Goal: Book appointment/travel/reservation

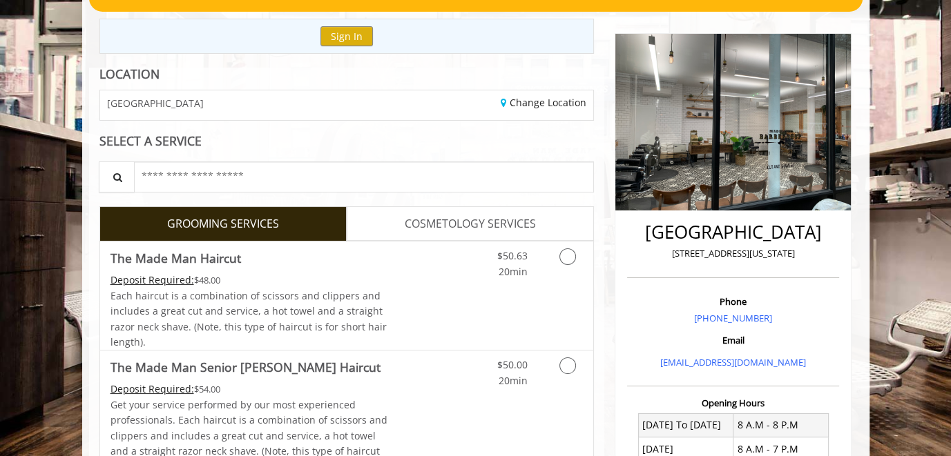
scroll to position [207, 0]
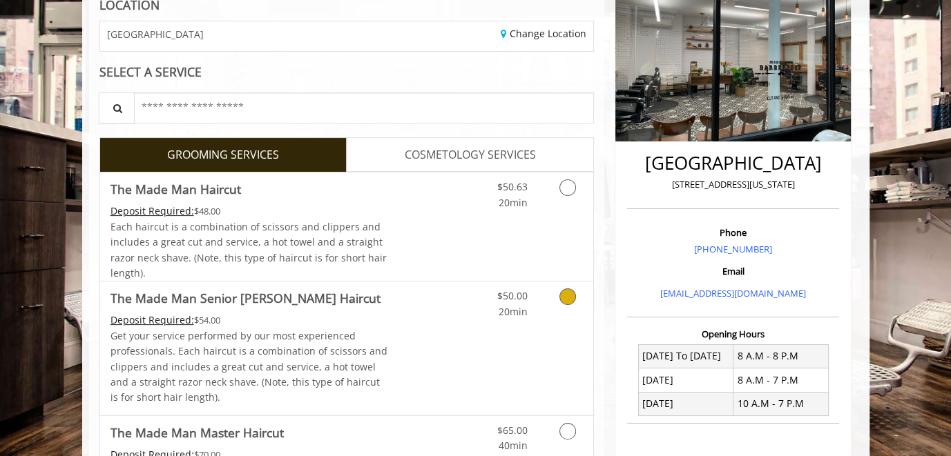
click at [384, 322] on div "Deposit Required: $54.00" at bounding box center [249, 320] width 278 height 15
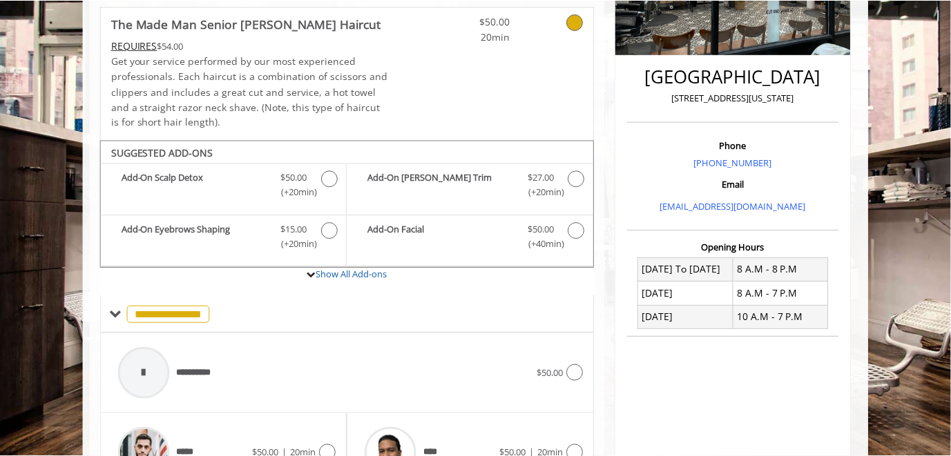
scroll to position [156, 0]
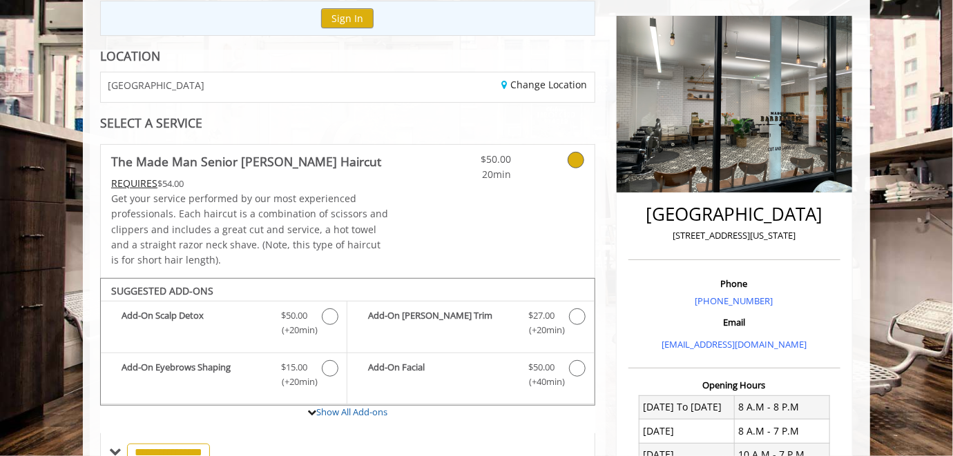
click at [576, 156] on icon at bounding box center [576, 160] width 17 height 17
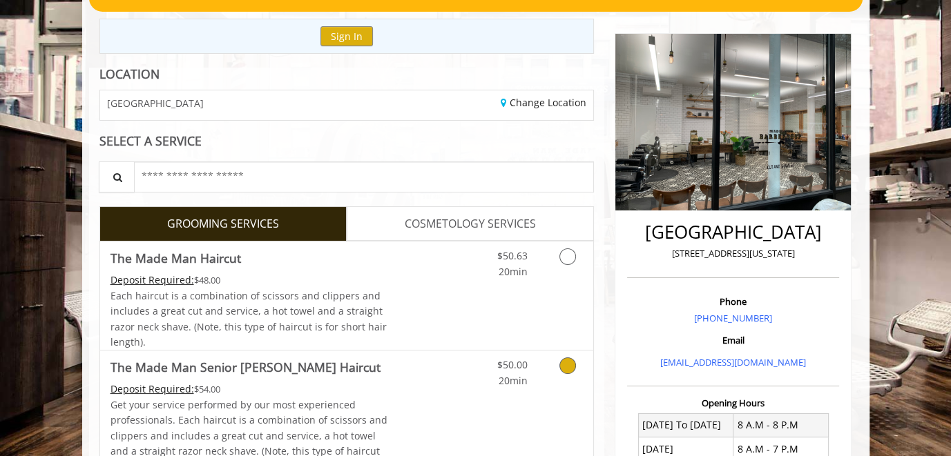
scroll to position [276, 0]
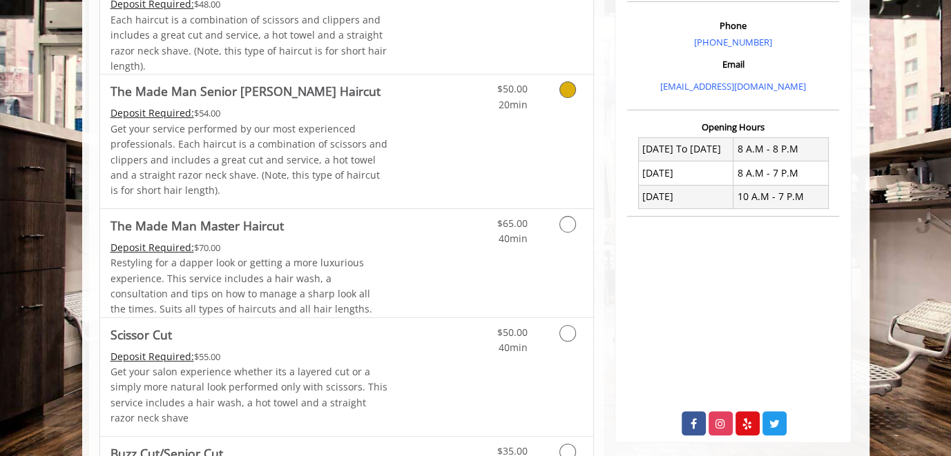
click at [568, 100] on link "Grooming services" at bounding box center [565, 94] width 35 height 38
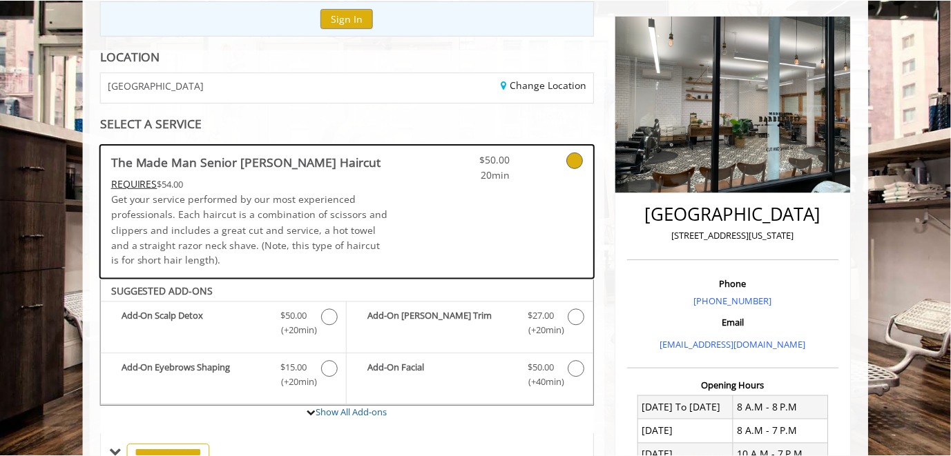
scroll to position [87, 0]
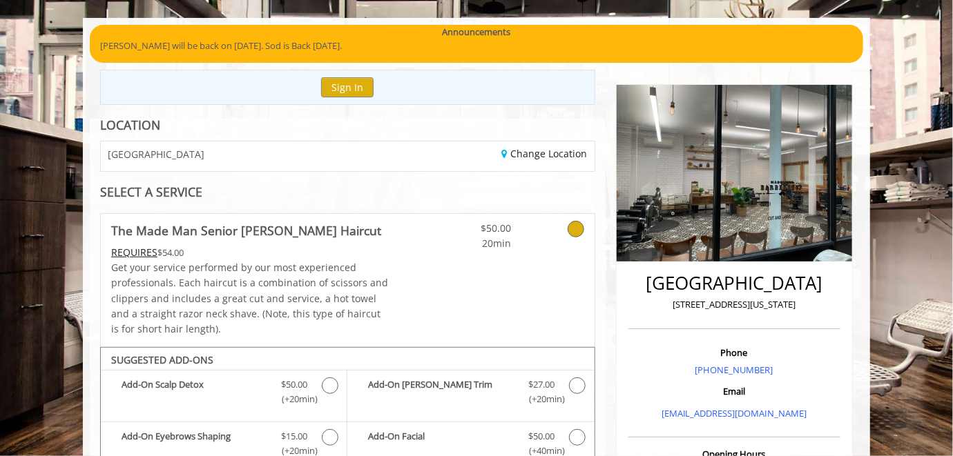
click at [574, 226] on icon at bounding box center [576, 229] width 17 height 17
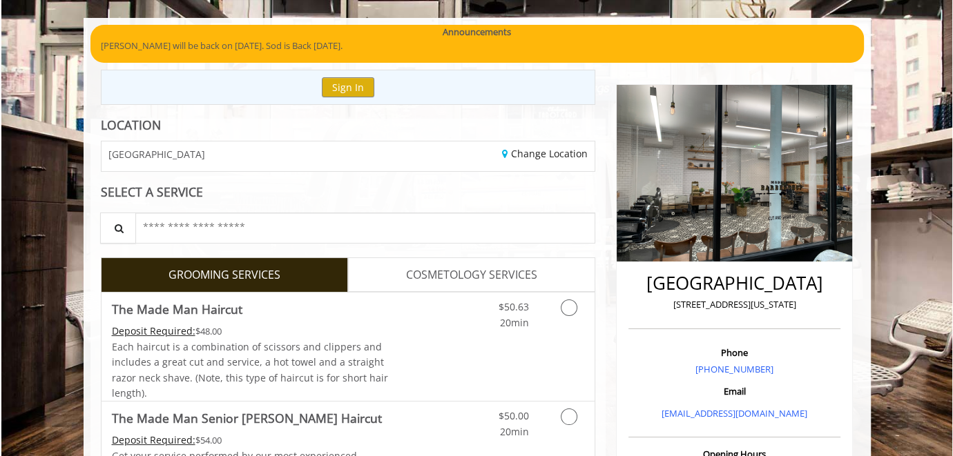
scroll to position [156, 0]
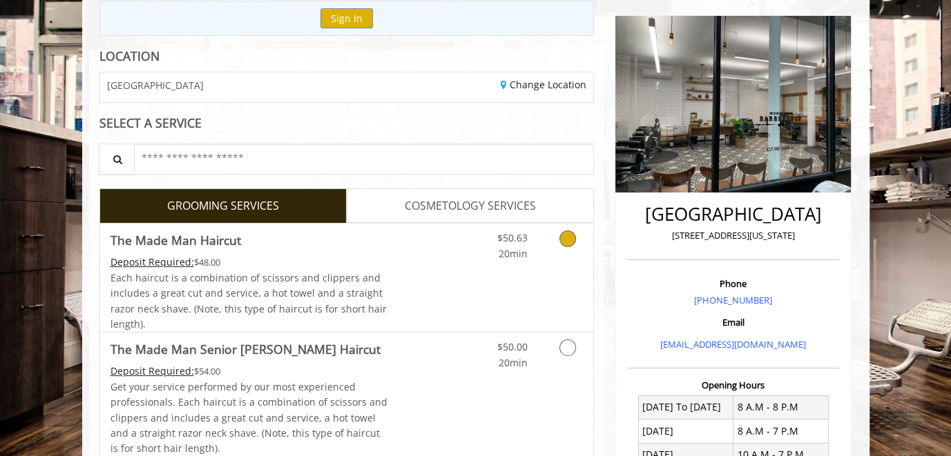
click at [570, 238] on icon "Grooming services" at bounding box center [567, 239] width 17 height 17
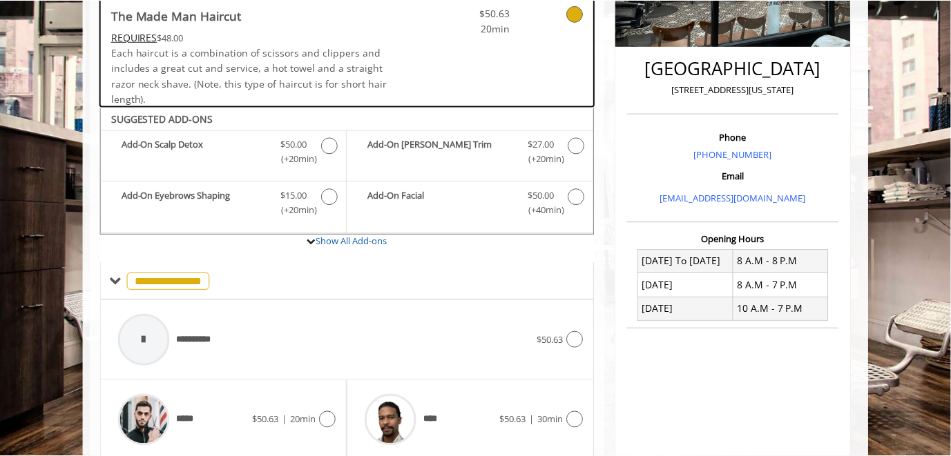
scroll to position [233, 0]
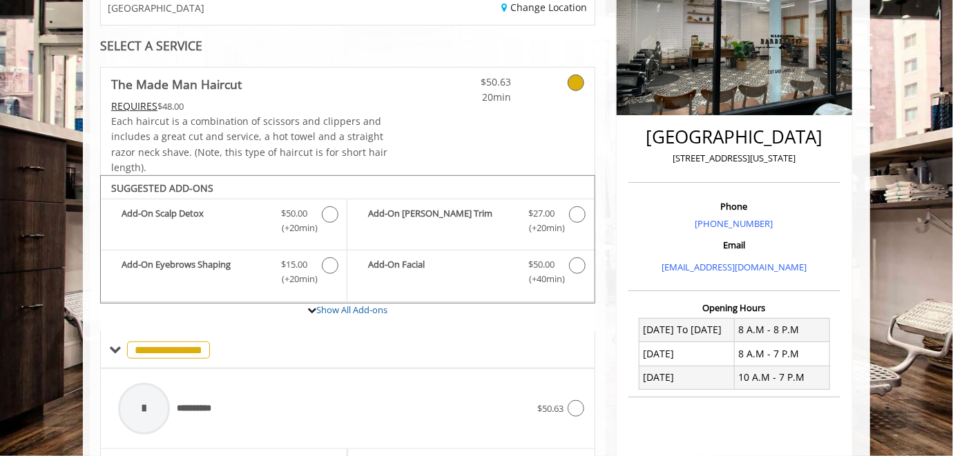
click at [572, 82] on icon at bounding box center [576, 83] width 17 height 17
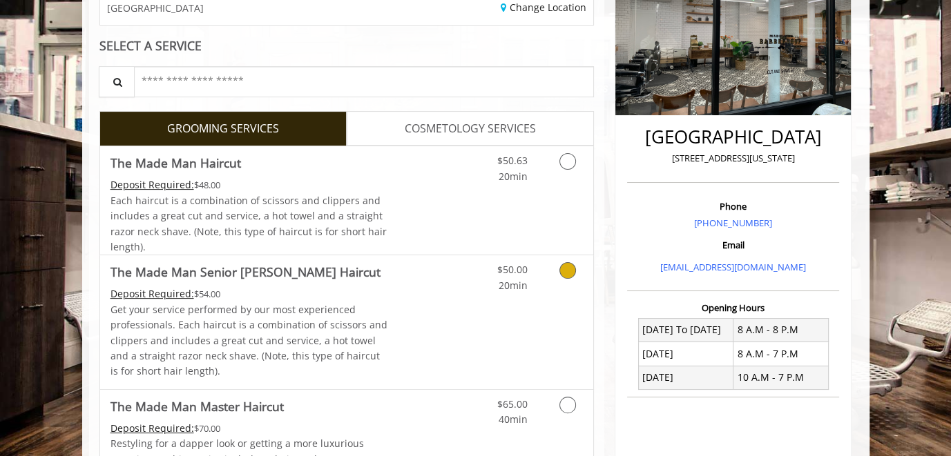
click at [567, 269] on icon "Grooming services" at bounding box center [567, 270] width 17 height 17
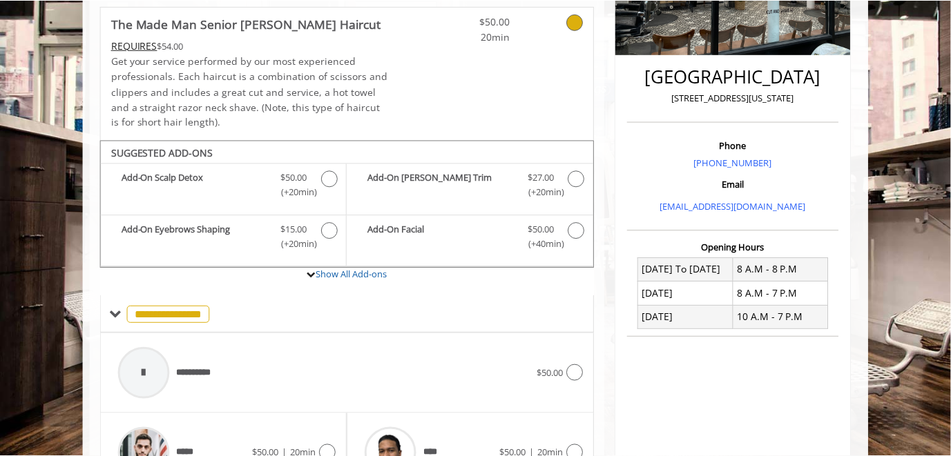
scroll to position [156, 0]
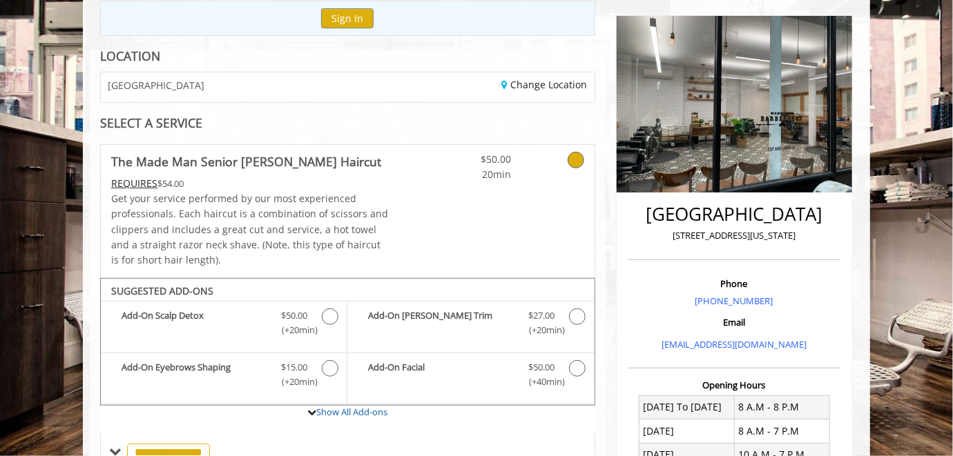
click at [570, 157] on icon at bounding box center [576, 160] width 17 height 17
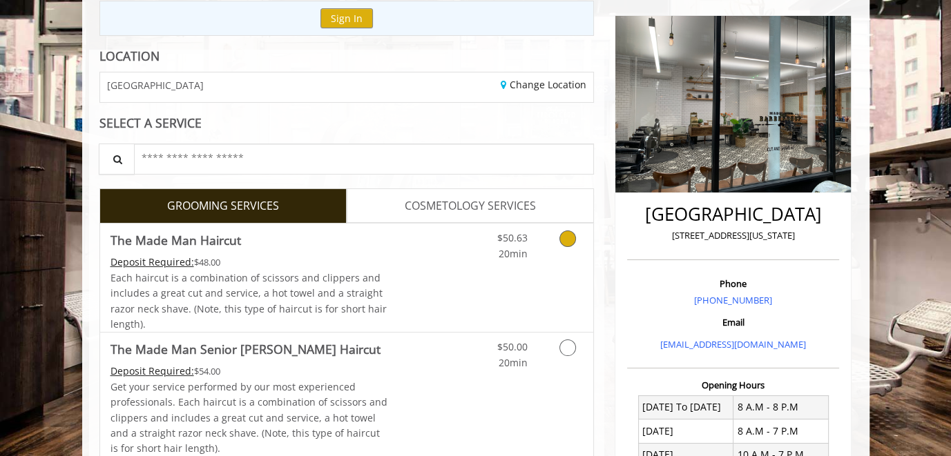
click at [567, 240] on icon "Grooming services" at bounding box center [567, 239] width 17 height 17
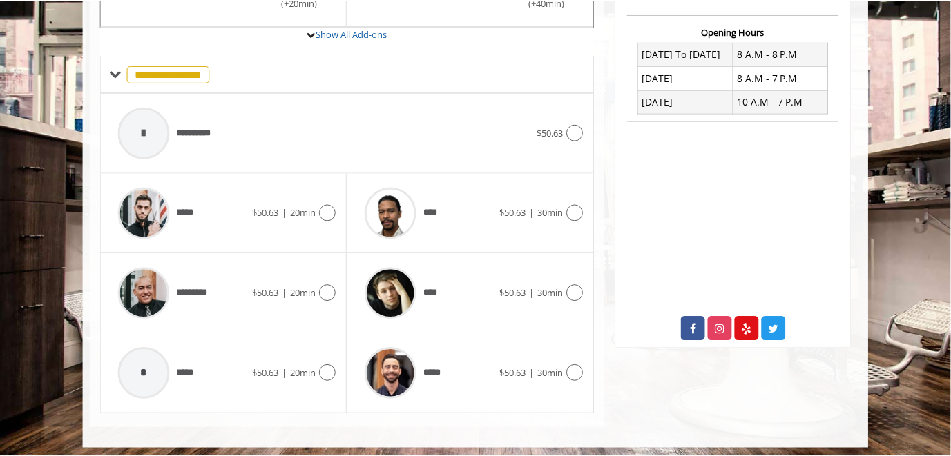
scroll to position [95, 0]
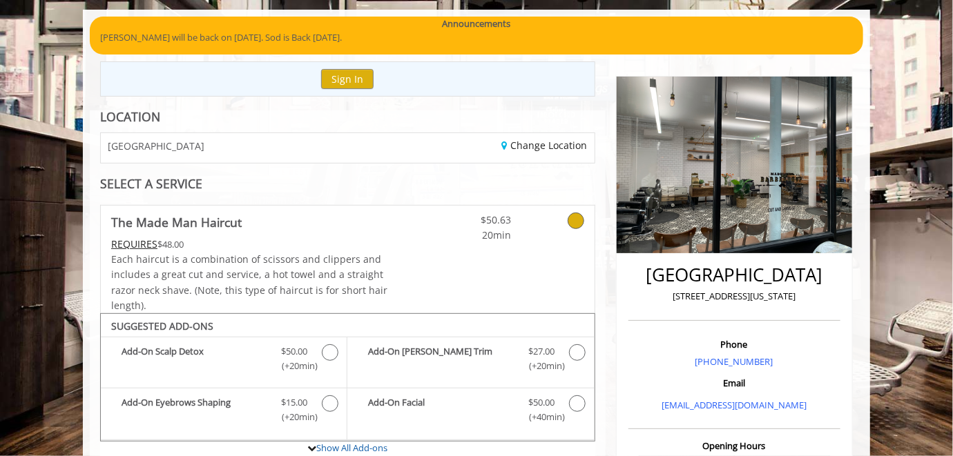
click at [572, 218] on icon at bounding box center [576, 221] width 17 height 17
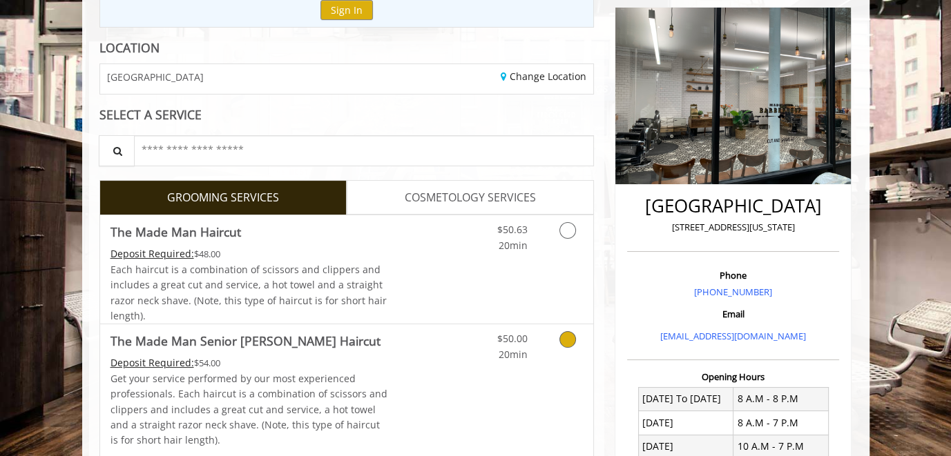
click at [572, 338] on icon "Grooming services" at bounding box center [567, 339] width 17 height 17
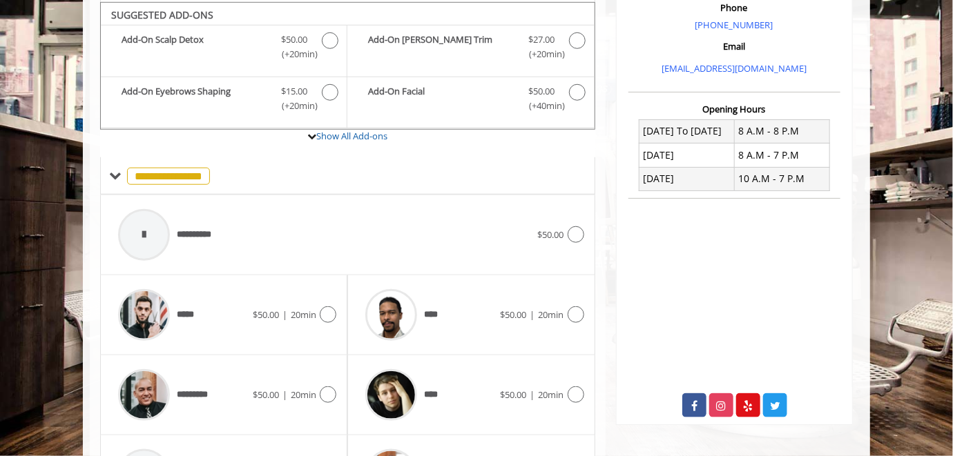
scroll to position [535, 0]
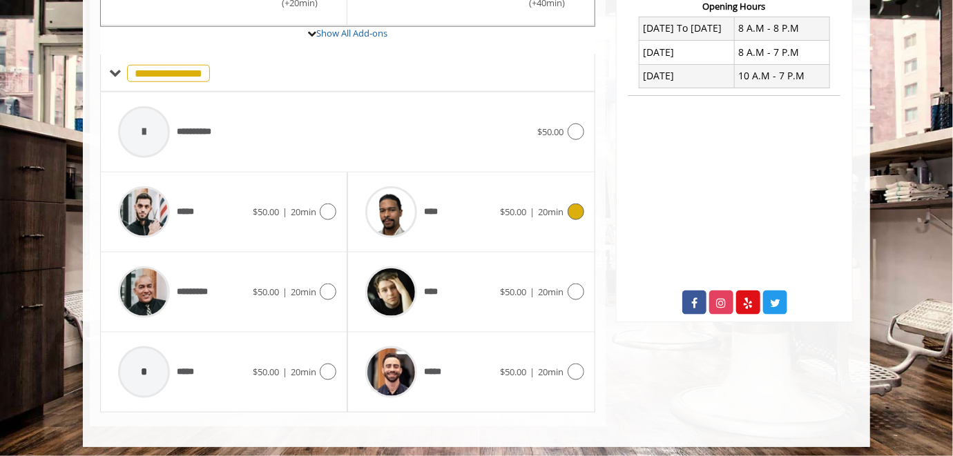
click at [576, 209] on icon at bounding box center [576, 212] width 17 height 17
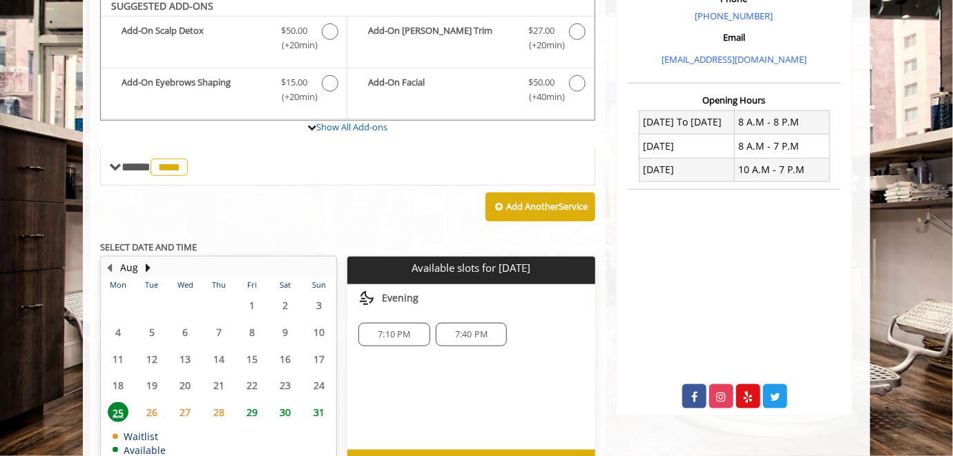
scroll to position [433, 0]
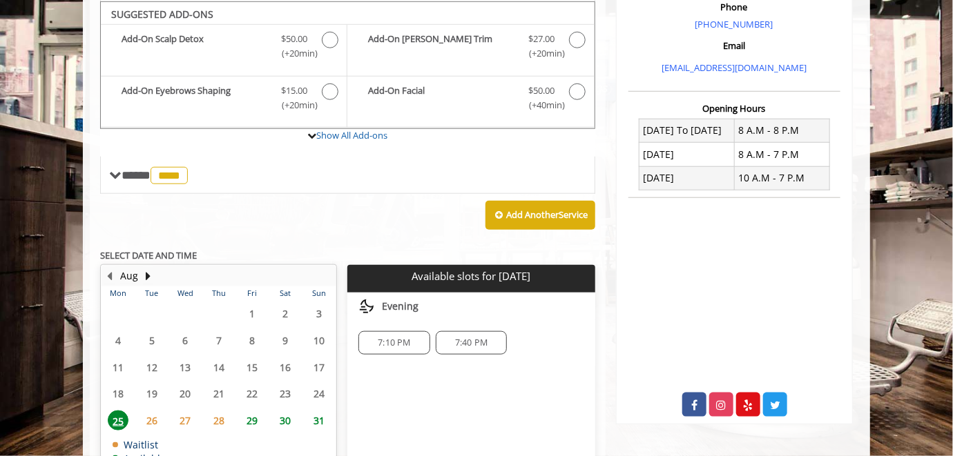
click at [293, 416] on span "30" at bounding box center [286, 421] width 21 height 20
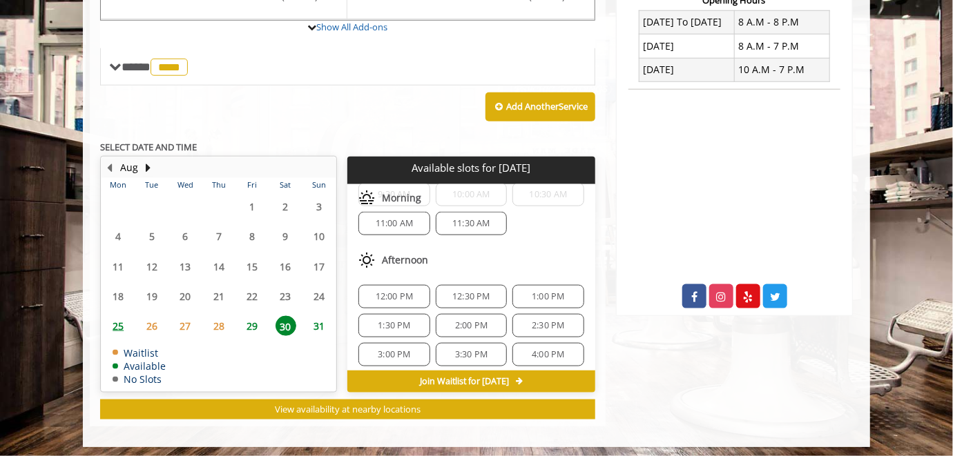
scroll to position [138, 0]
